Goal: Transaction & Acquisition: Purchase product/service

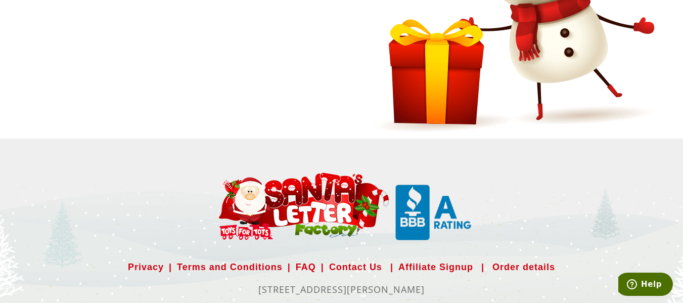
scroll to position [715, 0]
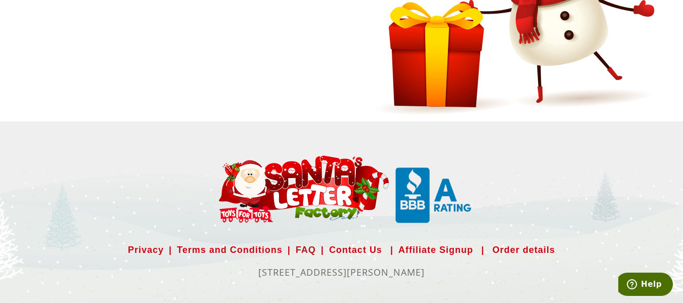
click at [300, 249] on link "FAQ" at bounding box center [306, 249] width 20 height 16
select select
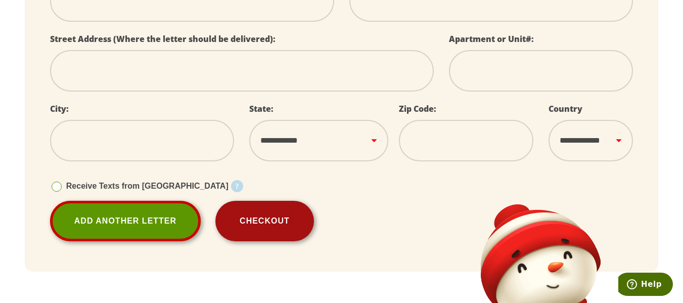
scroll to position [378, 0]
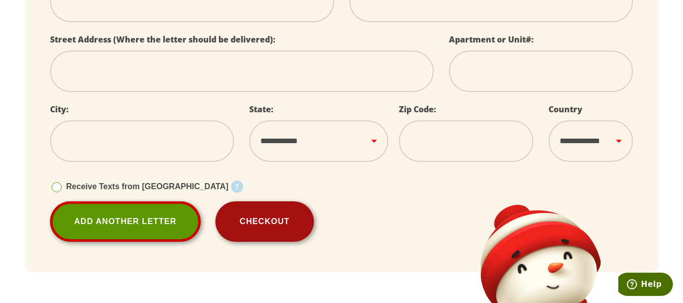
click at [237, 214] on button "Checkout" at bounding box center [264, 221] width 99 height 40
select select
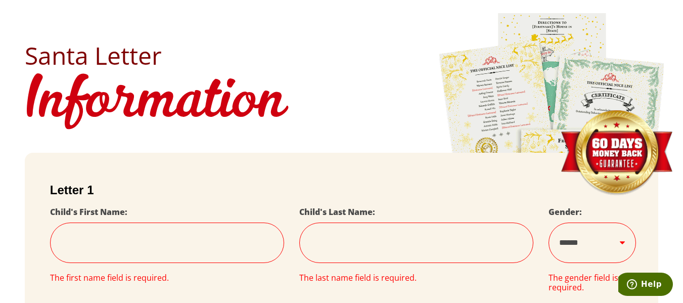
scroll to position [0, 0]
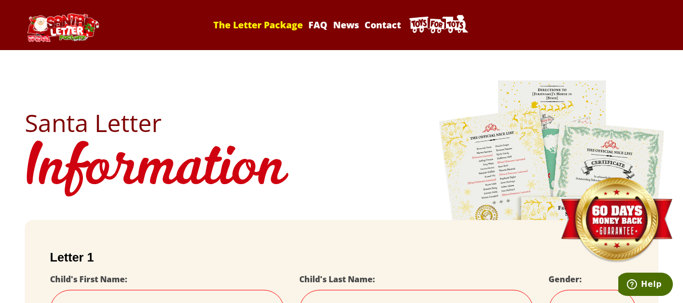
click at [265, 27] on link "The Letter Package" at bounding box center [258, 25] width 93 height 12
select select
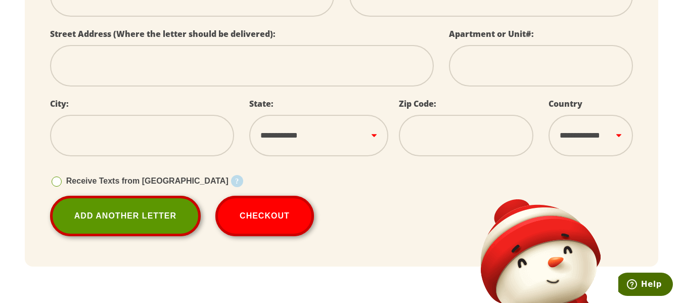
scroll to position [404, 0]
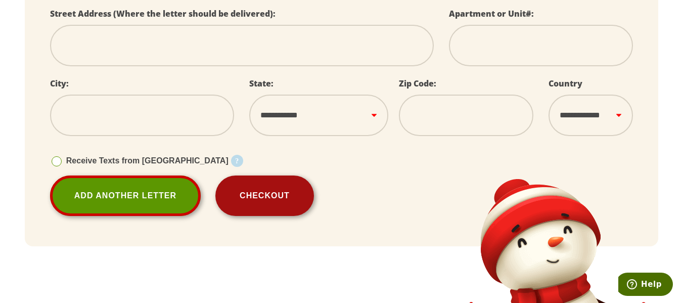
click at [283, 201] on button "Checkout" at bounding box center [264, 195] width 99 height 40
select select
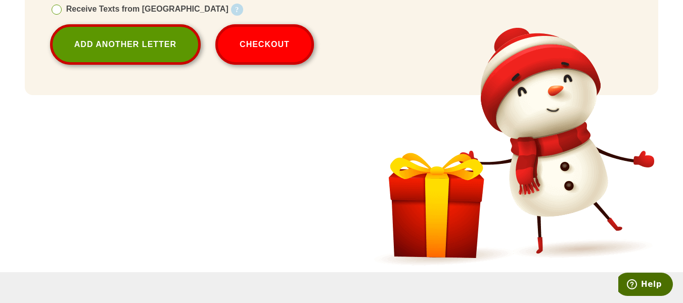
scroll to position [632, 0]
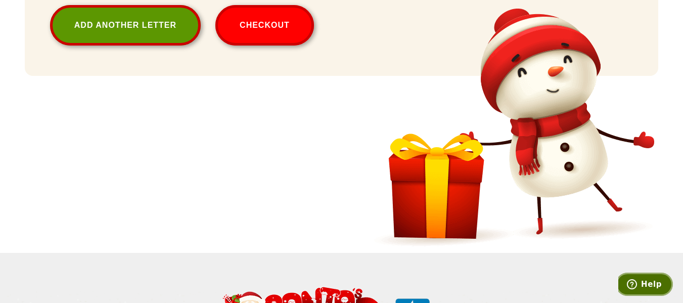
click at [645, 282] on span "Help" at bounding box center [651, 283] width 21 height 9
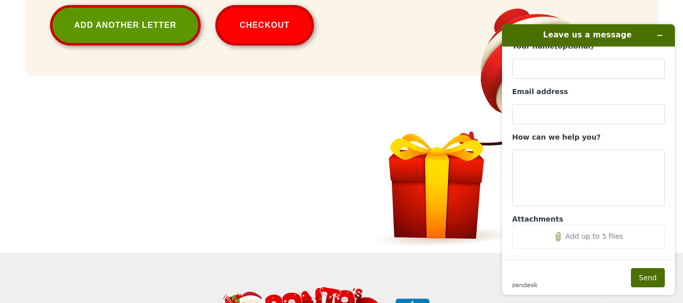
scroll to position [23, 0]
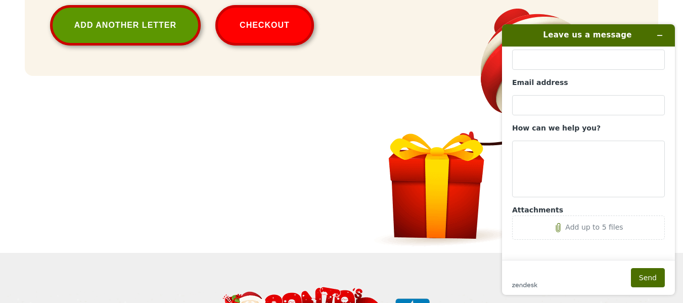
select select
click at [389, 134] on img at bounding box center [512, 126] width 290 height 247
select select
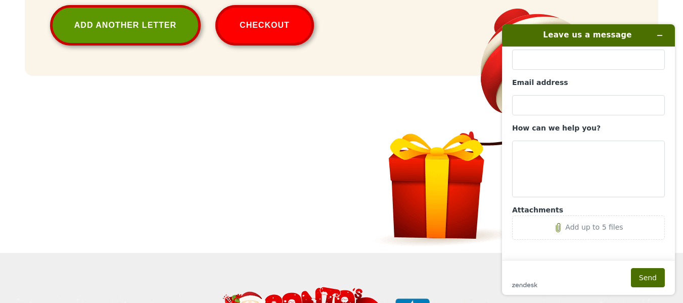
select select
click at [665, 36] on button "Minimize widget" at bounding box center [659, 35] width 16 height 14
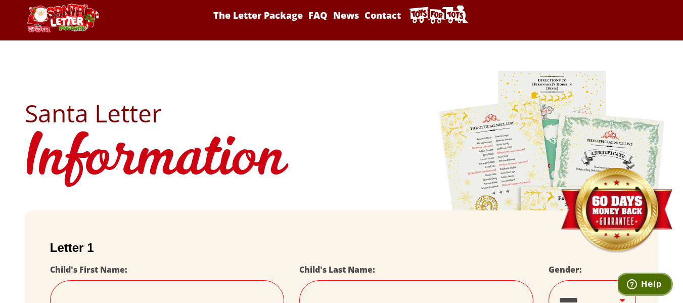
scroll to position [0, 0]
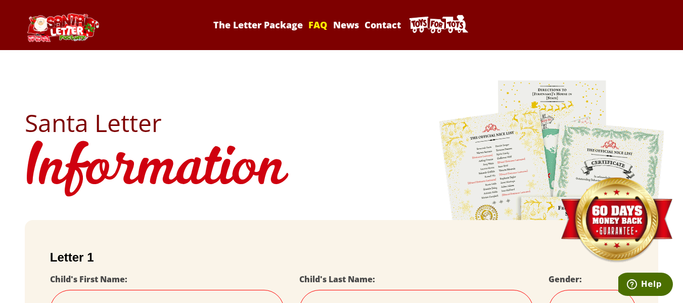
click at [311, 26] on link "FAQ" at bounding box center [318, 25] width 22 height 12
select select
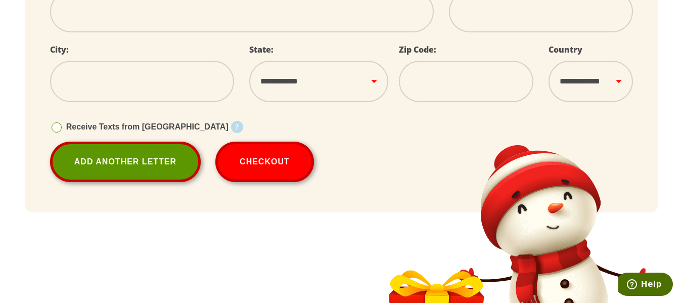
scroll to position [471, 0]
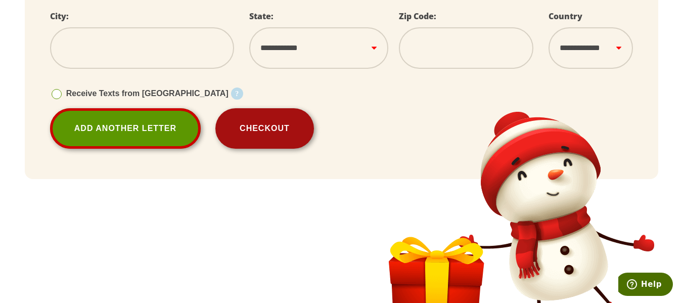
click at [260, 147] on button "Checkout" at bounding box center [264, 128] width 99 height 40
select select
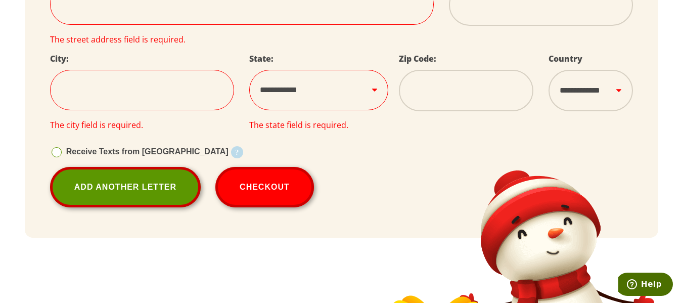
scroll to position [497, 0]
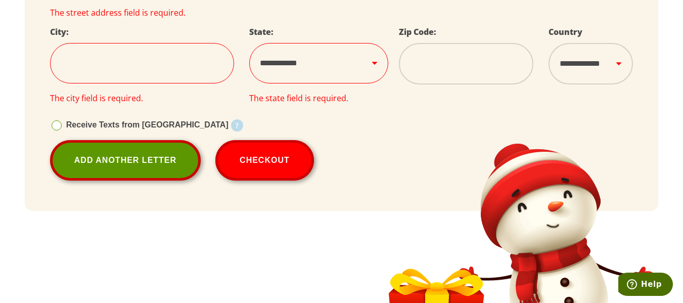
click at [626, 76] on select "**********" at bounding box center [590, 63] width 84 height 41
select select
click at [628, 75] on select "**********" at bounding box center [590, 63] width 84 height 41
select select
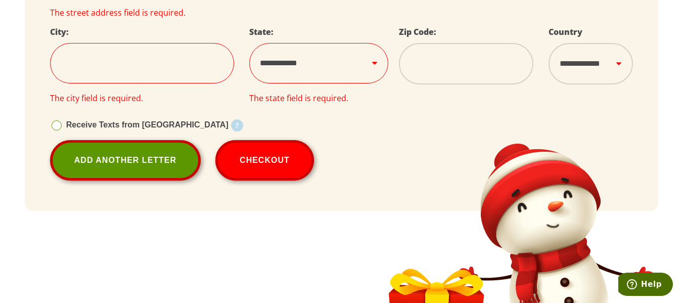
select select
click at [587, 76] on select "**********" at bounding box center [590, 63] width 84 height 41
select select
click at [377, 156] on img at bounding box center [512, 261] width 290 height 247
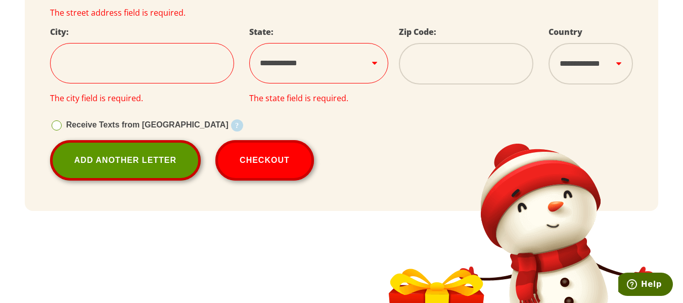
select select
click at [371, 78] on select "**********" at bounding box center [318, 63] width 139 height 40
select select
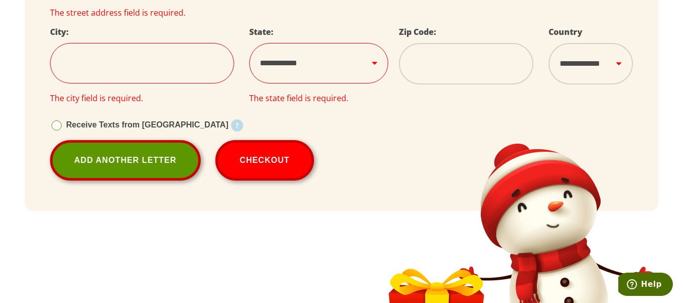
click at [184, 110] on div "City: The city field is required." at bounding box center [141, 67] width 199 height 85
select select
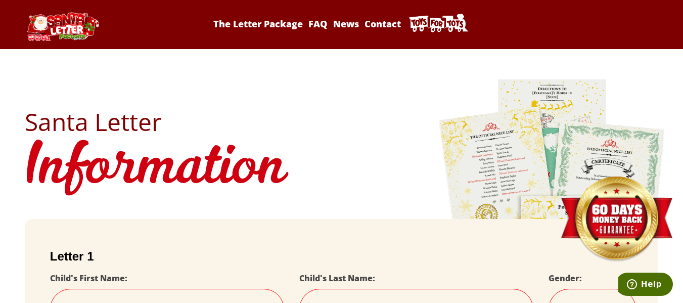
scroll to position [0, 0]
